Goal: Task Accomplishment & Management: Manage account settings

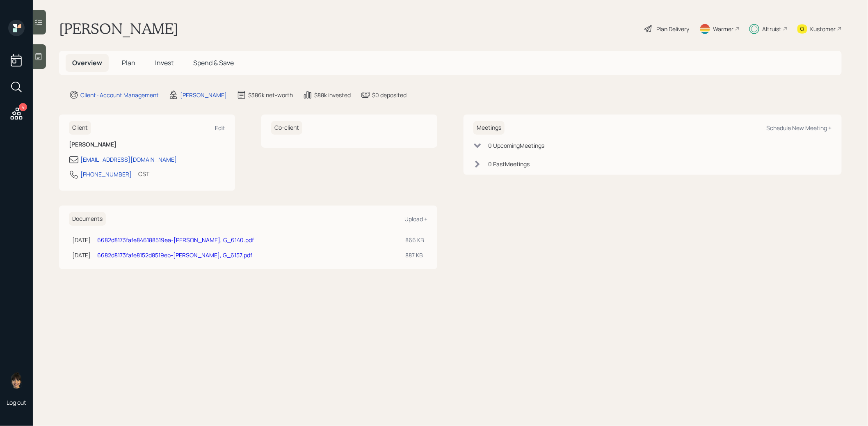
click at [126, 63] on span "Plan" at bounding box center [129, 62] width 14 height 9
